Goal: Information Seeking & Learning: Check status

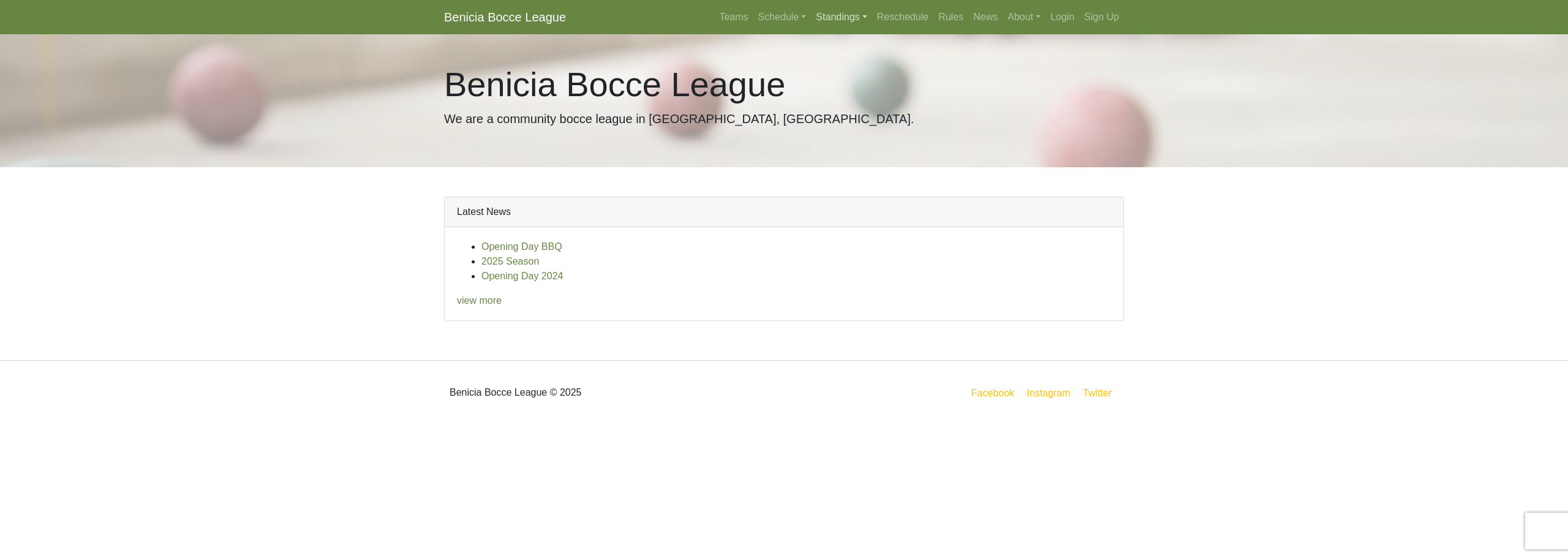
click at [825, 12] on link "Standings" at bounding box center [842, 17] width 60 height 25
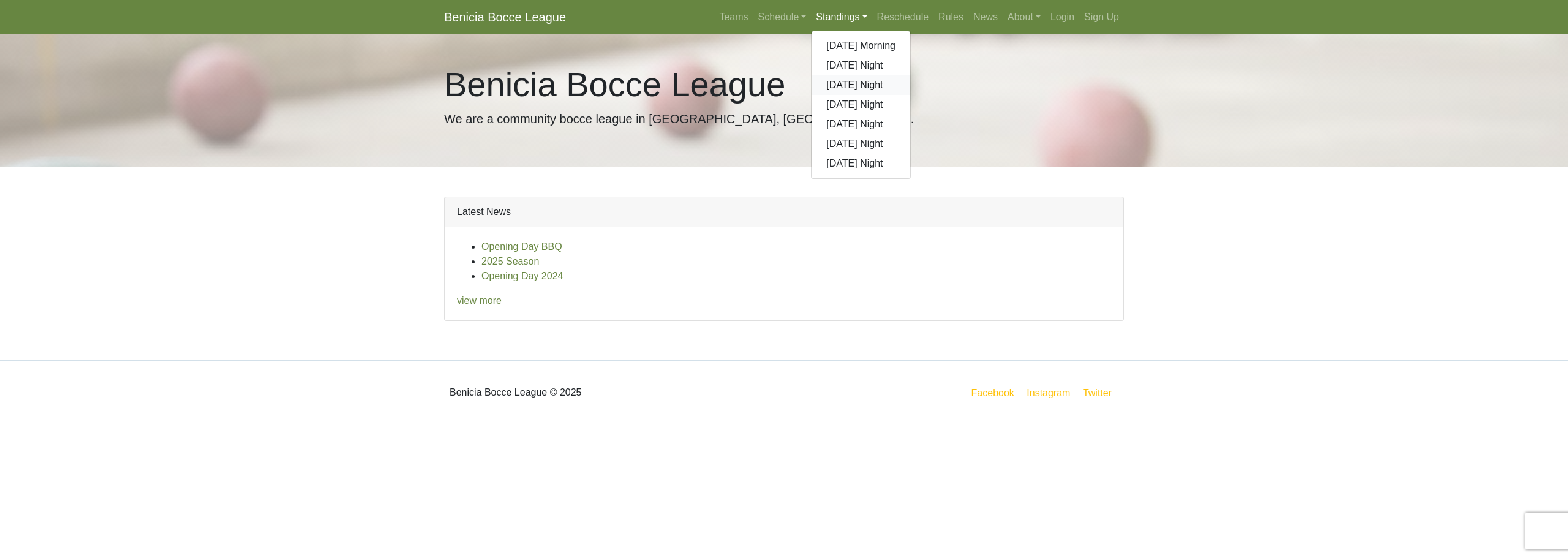
click at [855, 84] on link "[DATE] Night" at bounding box center [861, 85] width 99 height 20
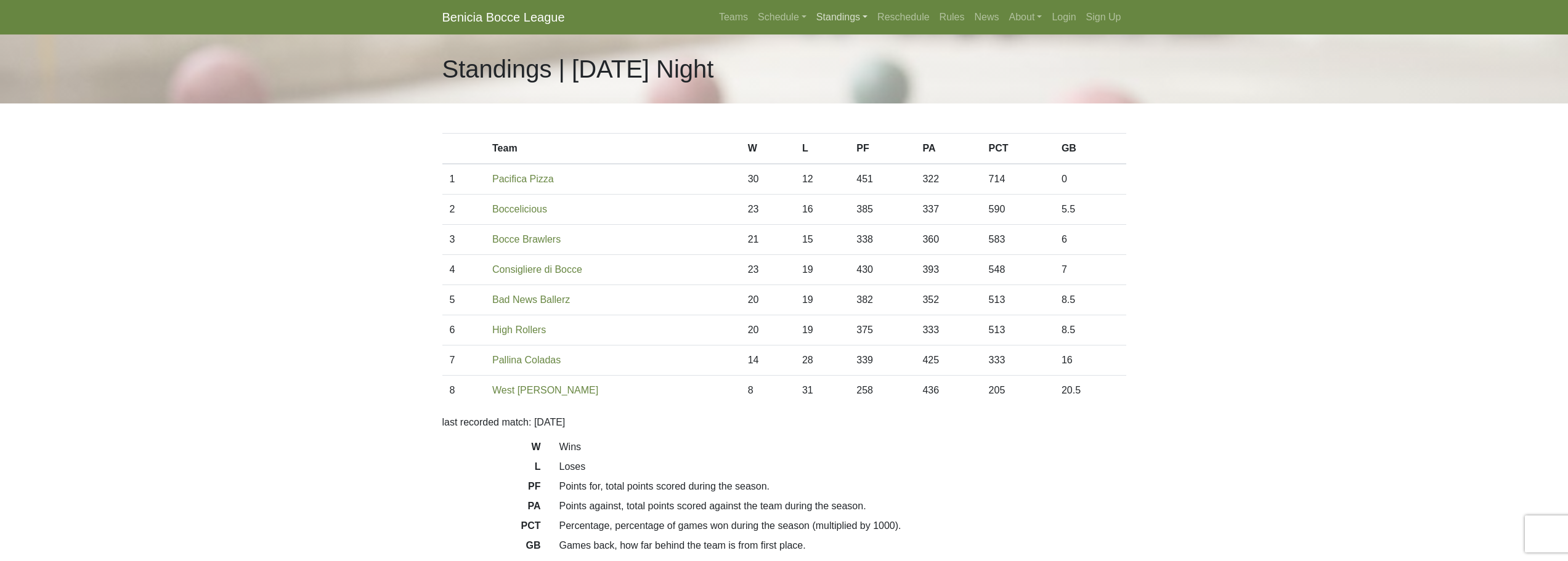
click at [845, 8] on link "Standings" at bounding box center [842, 17] width 61 height 25
click at [859, 106] on link "[DATE] Night" at bounding box center [861, 105] width 99 height 20
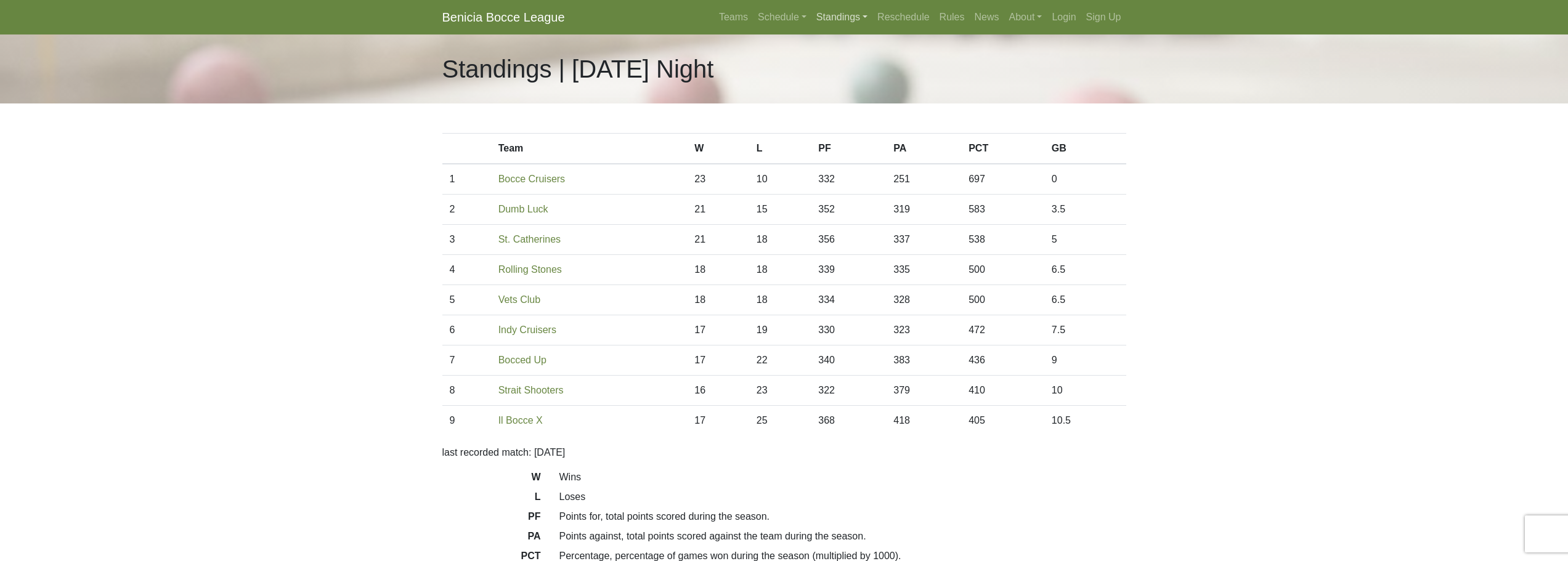
click at [856, 12] on link "Standings" at bounding box center [842, 17] width 61 height 25
click at [846, 62] on link "[DATE] Night" at bounding box center [861, 66] width 99 height 20
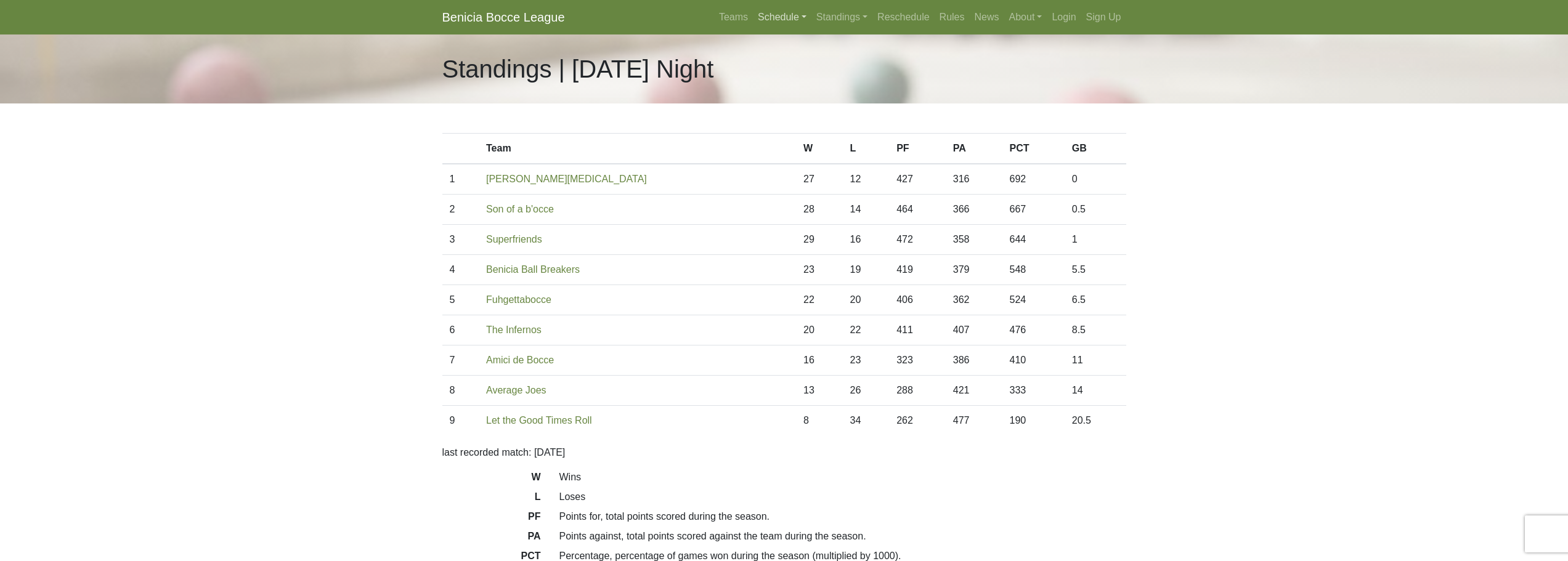
click at [803, 22] on link "Schedule" at bounding box center [782, 17] width 59 height 25
click at [774, 66] on link "[DATE] Night" at bounding box center [803, 66] width 99 height 20
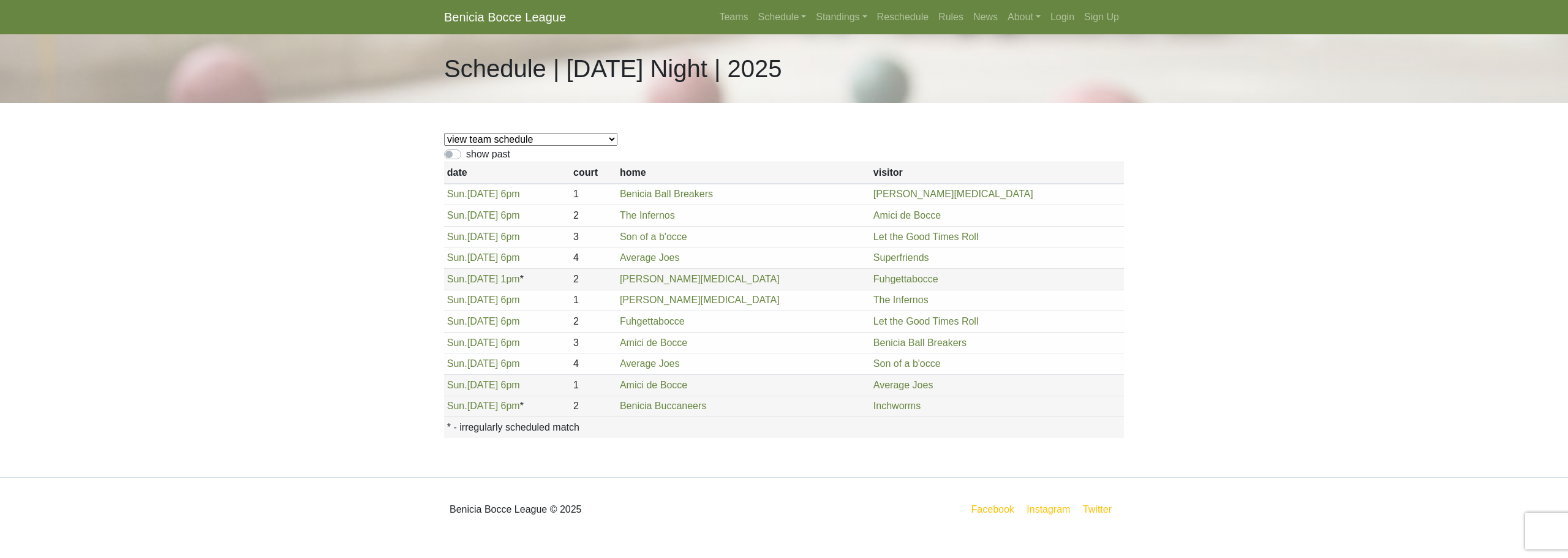
click at [313, 198] on body "Benicia Bocce League Teams Schedule [DATE] Morning [DATE] Night [DATE] Night [D…" at bounding box center [784, 271] width 1568 height 542
click at [475, 18] on link "Benicia Bocce League" at bounding box center [505, 17] width 122 height 25
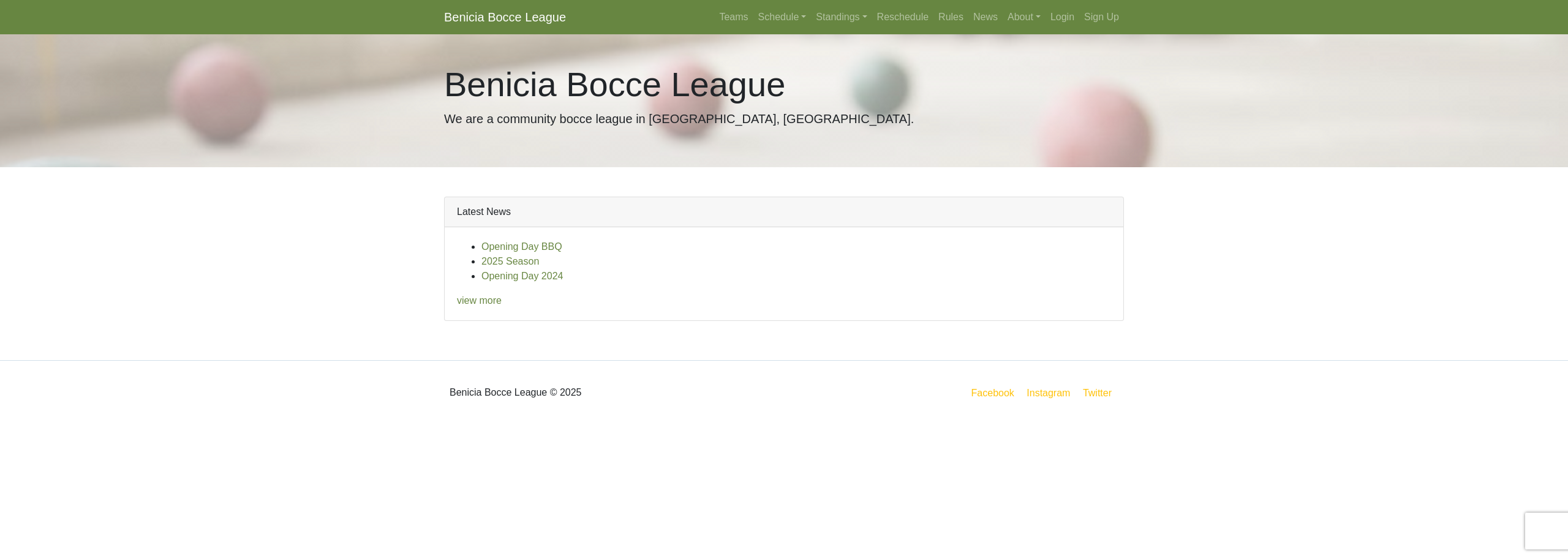
click at [481, 20] on link "Benicia Bocce League" at bounding box center [505, 17] width 122 height 25
click at [428, 140] on div "Benicia Bocce League We are a community bocce league in [GEOGRAPHIC_DATA], [GEO…" at bounding box center [784, 101] width 1568 height 133
